Goal: Find specific page/section: Locate a particular part of the current website

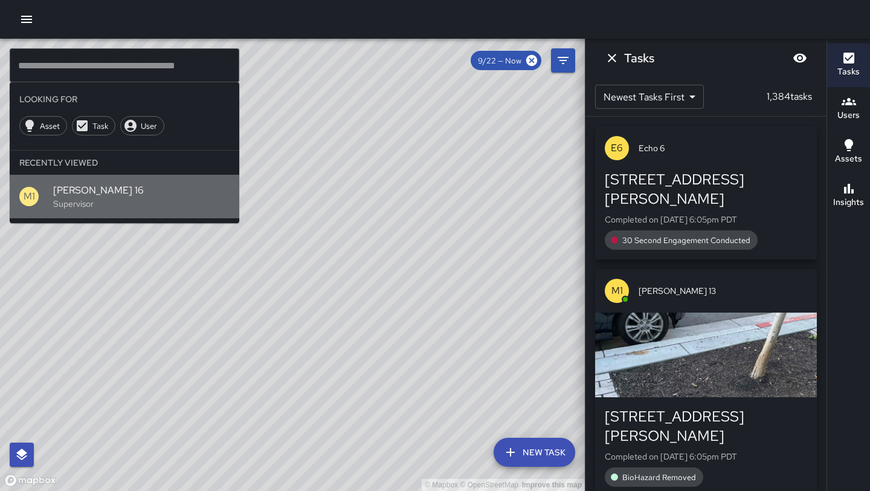
click at [82, 193] on span "[PERSON_NAME] 16" at bounding box center [141, 190] width 176 height 15
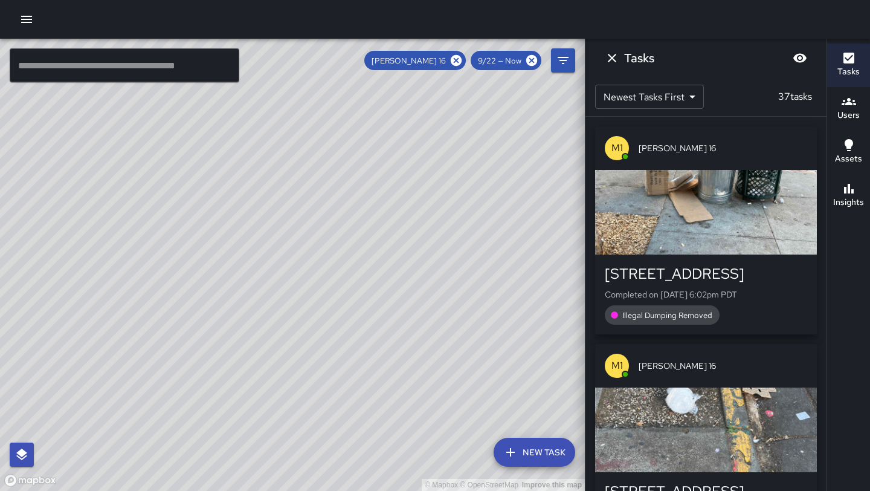
drag, startPoint x: 199, startPoint y: 421, endPoint x: 256, endPoint y: 275, distance: 156.3
click at [256, 272] on div "© Mapbox © OpenStreetMap Improve this map" at bounding box center [292, 265] width 585 height 452
drag, startPoint x: 328, startPoint y: 155, endPoint x: 317, endPoint y: 288, distance: 132.7
click at [317, 288] on div "© Mapbox © OpenStreetMap Improve this map" at bounding box center [292, 265] width 585 height 452
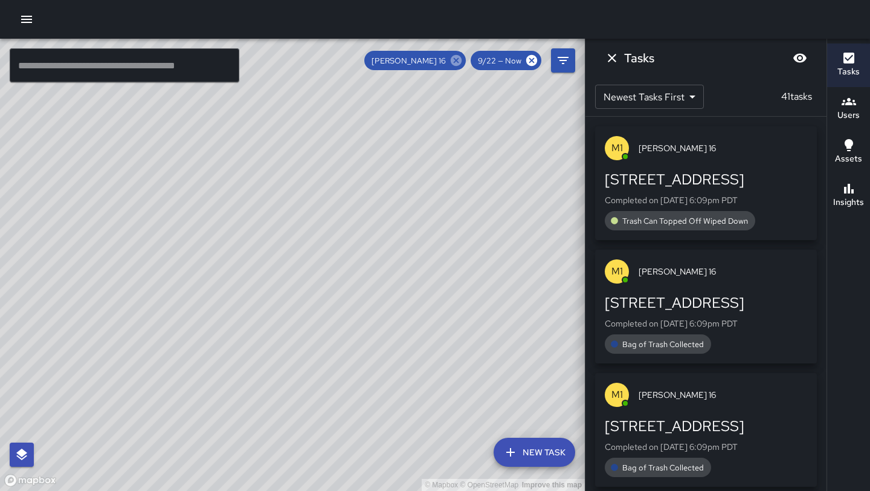
click at [461, 60] on icon at bounding box center [456, 60] width 11 height 11
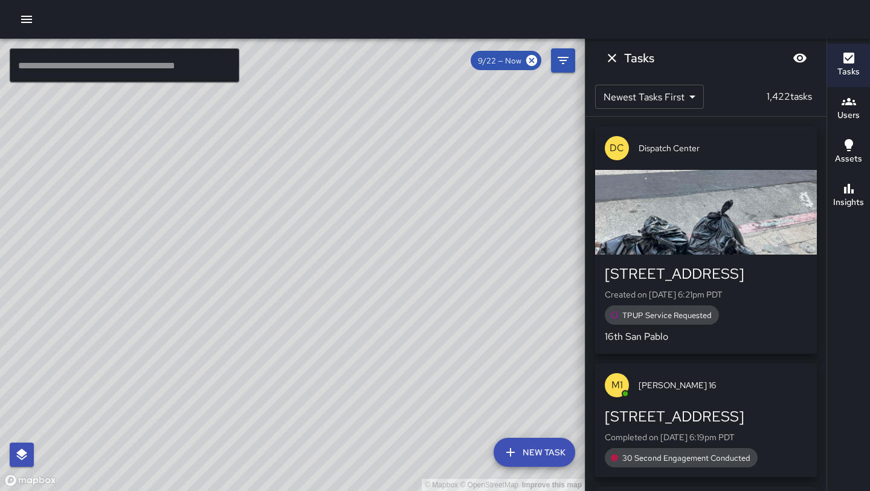
drag, startPoint x: 392, startPoint y: 121, endPoint x: 244, endPoint y: 389, distance: 305.9
click at [244, 389] on div "© Mapbox © OpenStreetMap Improve this map" at bounding box center [292, 265] width 585 height 452
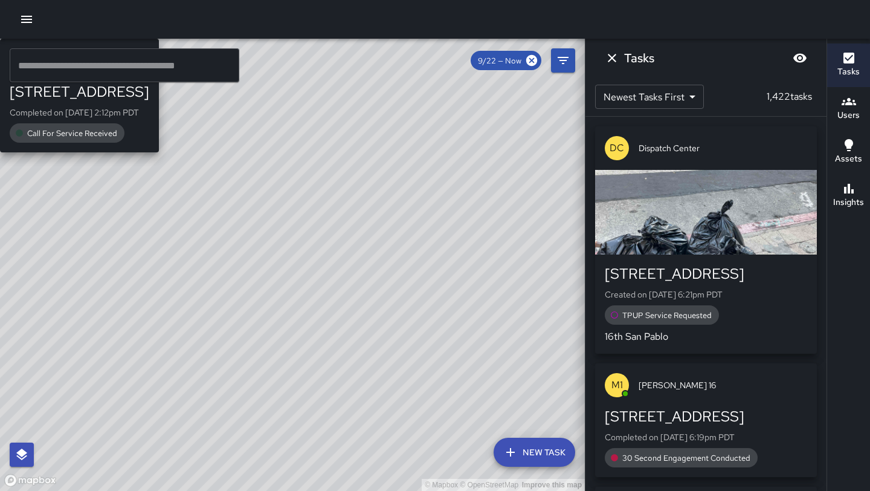
drag, startPoint x: 393, startPoint y: 184, endPoint x: 295, endPoint y: 297, distance: 149.9
click at [295, 297] on div "© Mapbox © OpenStreetMap Improve this map C2 Cobra [GEOGRAPHIC_DATA][STREET_ADD…" at bounding box center [292, 265] width 585 height 452
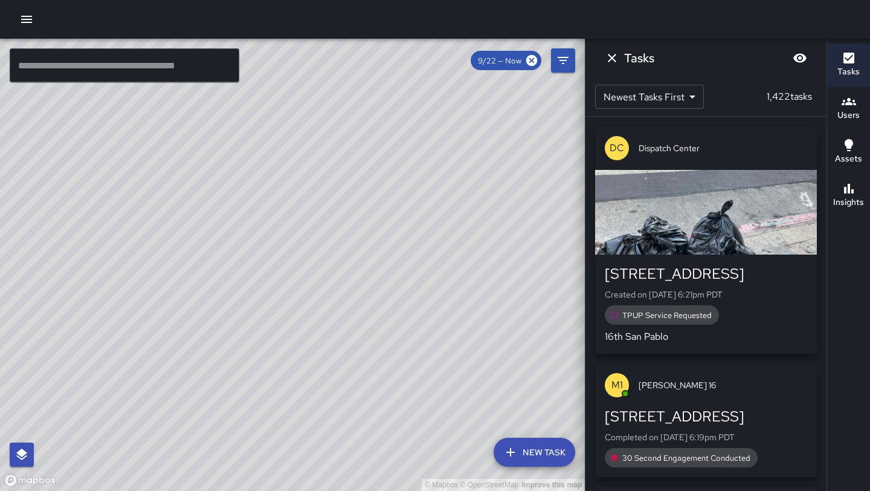
drag, startPoint x: 393, startPoint y: 301, endPoint x: 252, endPoint y: 138, distance: 215.5
click at [252, 138] on div "© Mapbox © OpenStreetMap Improve this map" at bounding box center [292, 265] width 585 height 452
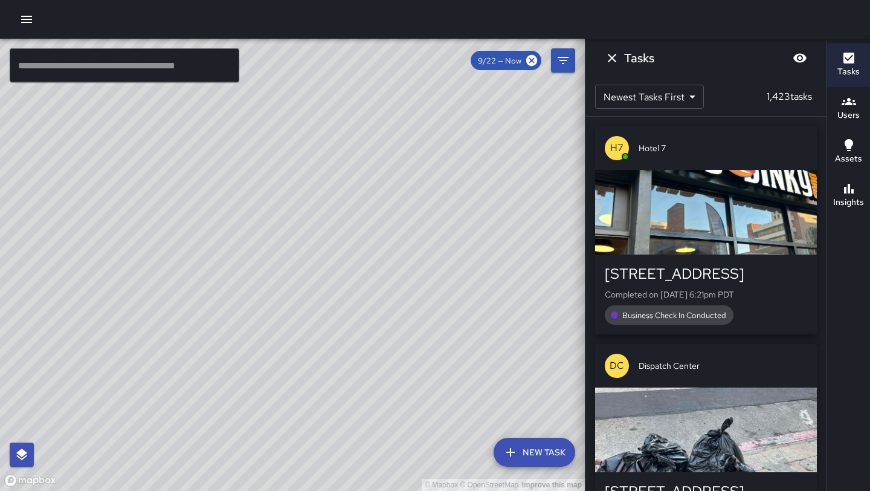
drag, startPoint x: 243, startPoint y: 129, endPoint x: 262, endPoint y: 331, distance: 202.2
click at [262, 331] on div "© Mapbox © OpenStreetMap Improve this map" at bounding box center [292, 265] width 585 height 452
drag, startPoint x: 212, startPoint y: 228, endPoint x: 204, endPoint y: 454, distance: 226.1
click at [204, 454] on div "© Mapbox © OpenStreetMap Improve this map" at bounding box center [292, 265] width 585 height 452
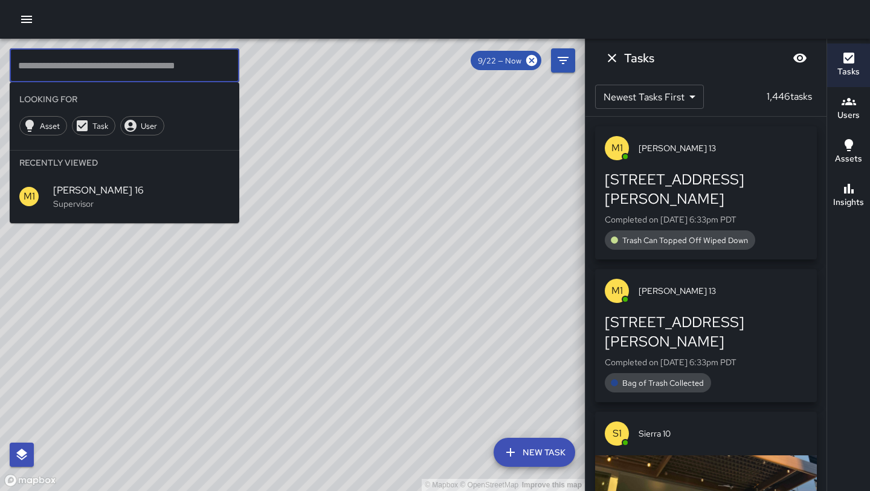
click at [129, 60] on input "text" at bounding box center [125, 65] width 230 height 34
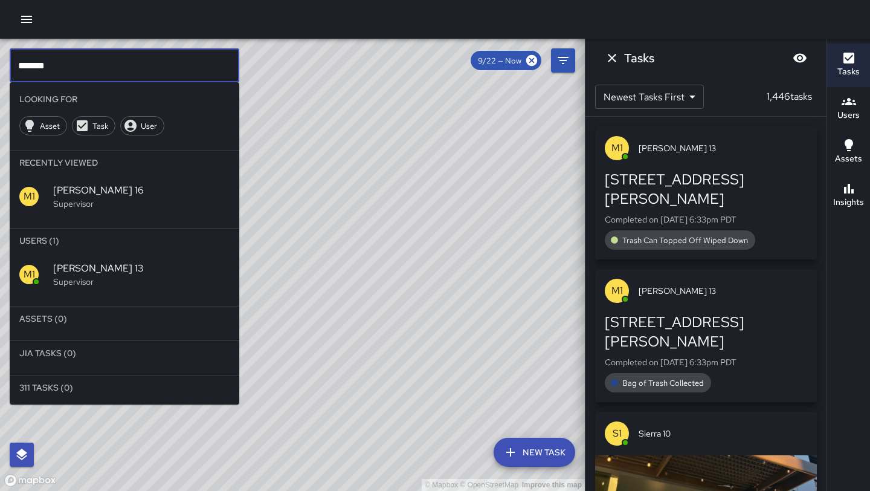
click at [71, 273] on span "[PERSON_NAME] 13" at bounding box center [141, 268] width 176 height 15
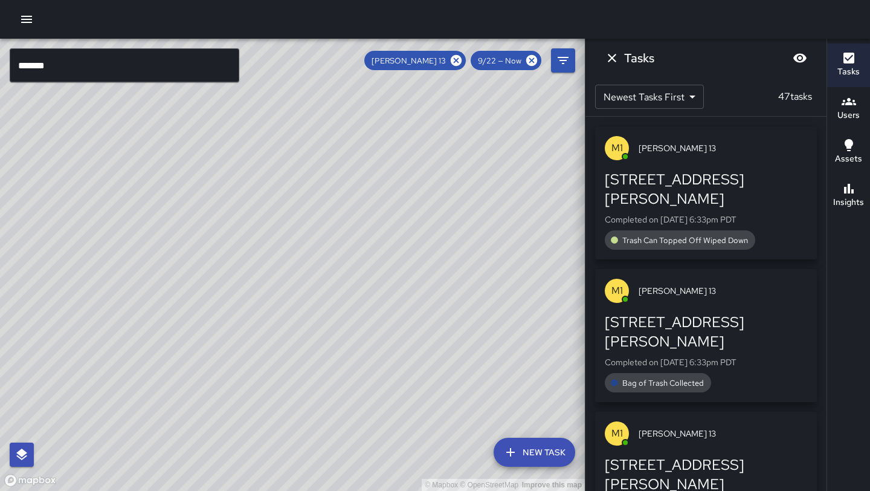
drag, startPoint x: 338, startPoint y: 384, endPoint x: 372, endPoint y: 246, distance: 141.7
click at [372, 246] on div "© Mapbox © OpenStreetMap Improve this map" at bounding box center [292, 265] width 585 height 452
drag, startPoint x: 366, startPoint y: 348, endPoint x: 379, endPoint y: 254, distance: 95.2
click at [379, 253] on div "© Mapbox © OpenStreetMap Improve this map" at bounding box center [292, 265] width 585 height 452
drag, startPoint x: 487, startPoint y: 203, endPoint x: 373, endPoint y: 310, distance: 156.5
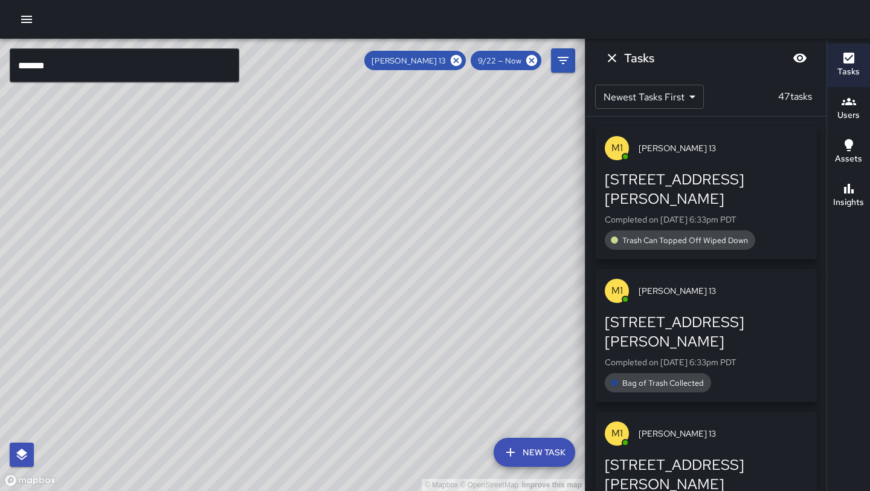
click at [373, 310] on div "© Mapbox © OpenStreetMap Improve this map" at bounding box center [292, 265] width 585 height 452
click at [611, 59] on icon "Dismiss" at bounding box center [612, 58] width 8 height 8
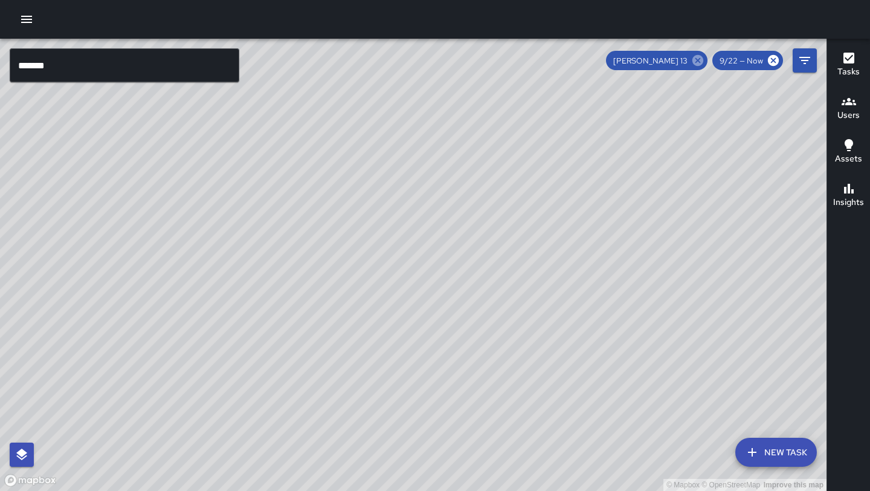
click at [699, 62] on icon at bounding box center [698, 60] width 11 height 11
drag, startPoint x: 314, startPoint y: 392, endPoint x: 433, endPoint y: 133, distance: 284.7
click at [433, 133] on div "© Mapbox © OpenStreetMap Improve this map" at bounding box center [413, 265] width 827 height 452
drag, startPoint x: 433, startPoint y: 133, endPoint x: 361, endPoint y: 261, distance: 146.9
click at [361, 261] on div "© Mapbox © OpenStreetMap Improve this map" at bounding box center [413, 265] width 827 height 452
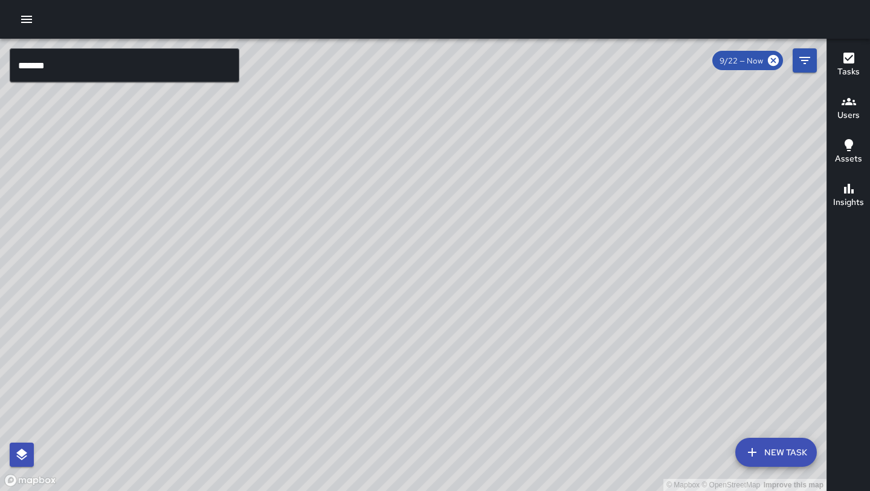
click at [95, 73] on input "*******" at bounding box center [125, 65] width 230 height 34
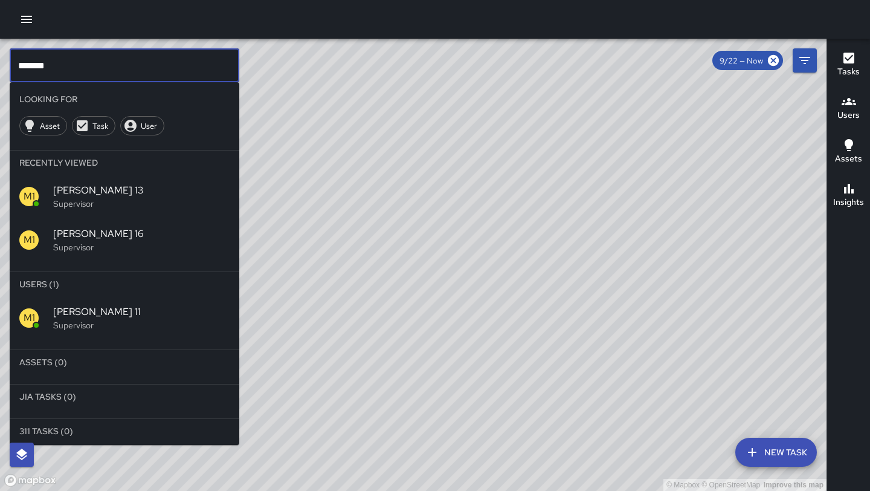
type input "*******"
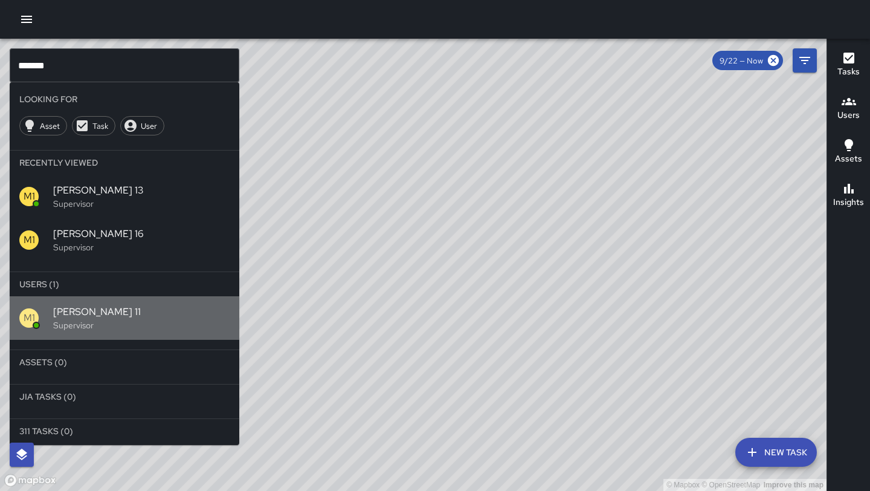
click at [83, 323] on p "Supervisor" at bounding box center [141, 325] width 176 height 12
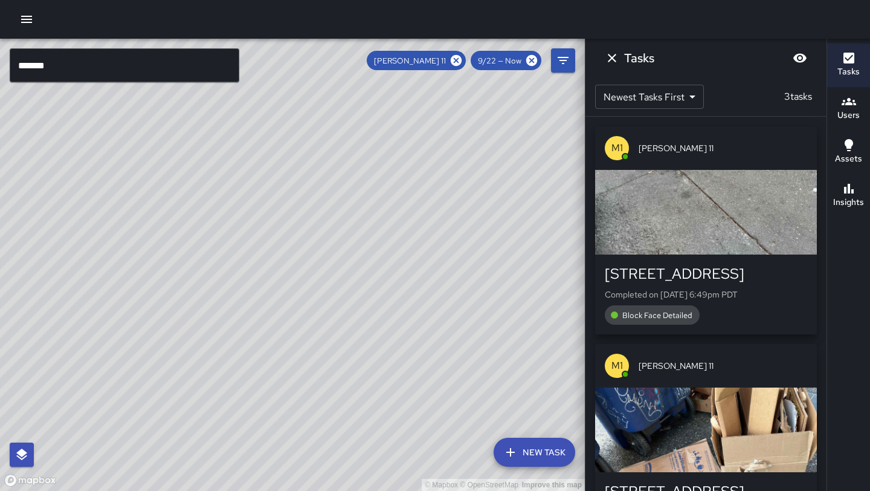
drag, startPoint x: 399, startPoint y: 63, endPoint x: 308, endPoint y: 261, distance: 217.7
click at [308, 261] on div "© Mapbox © OpenStreetMap Improve this map" at bounding box center [292, 265] width 585 height 452
click at [459, 57] on icon at bounding box center [456, 60] width 11 height 11
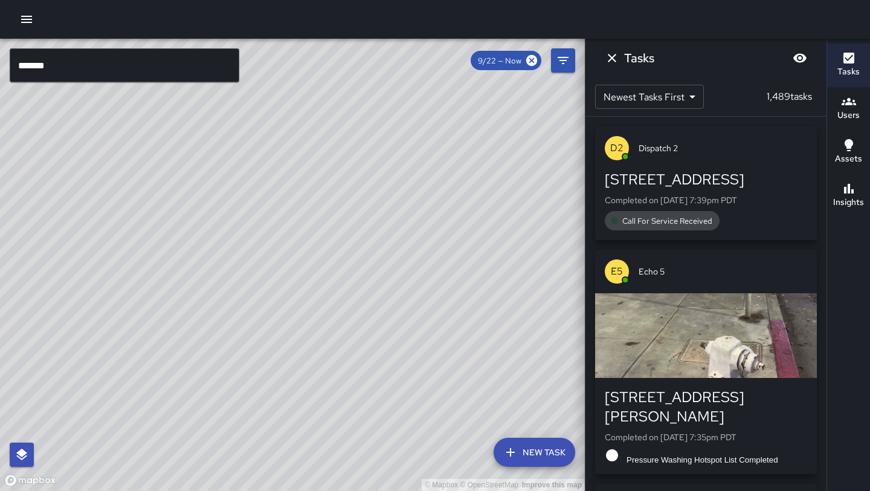
drag, startPoint x: 278, startPoint y: 404, endPoint x: 344, endPoint y: 260, distance: 158.4
click at [344, 260] on div "© Mapbox © OpenStreetMap Improve this map" at bounding box center [292, 265] width 585 height 452
